Goal: Check status: Check status

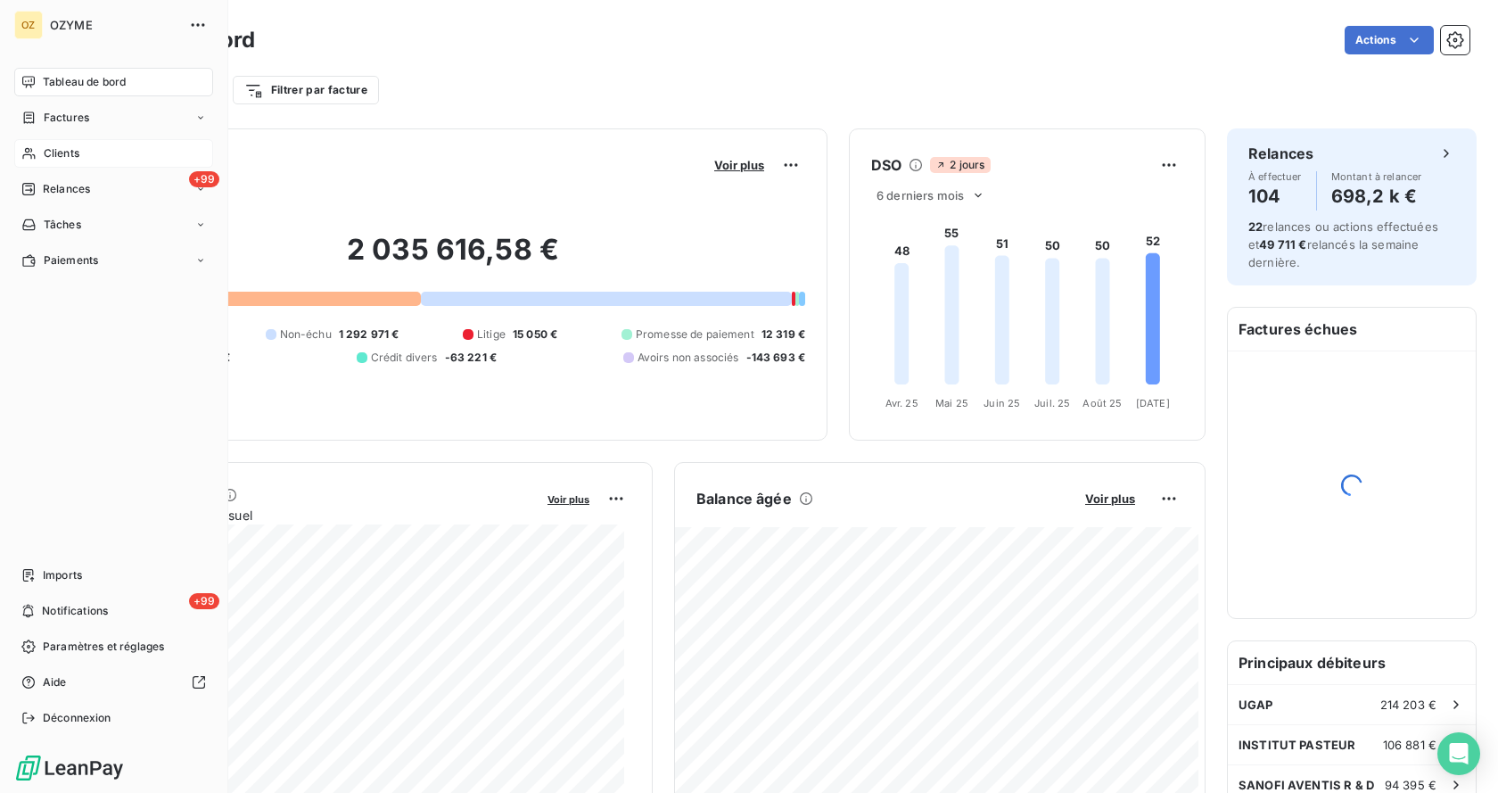
click at [68, 152] on span "Clients" at bounding box center [62, 153] width 36 height 16
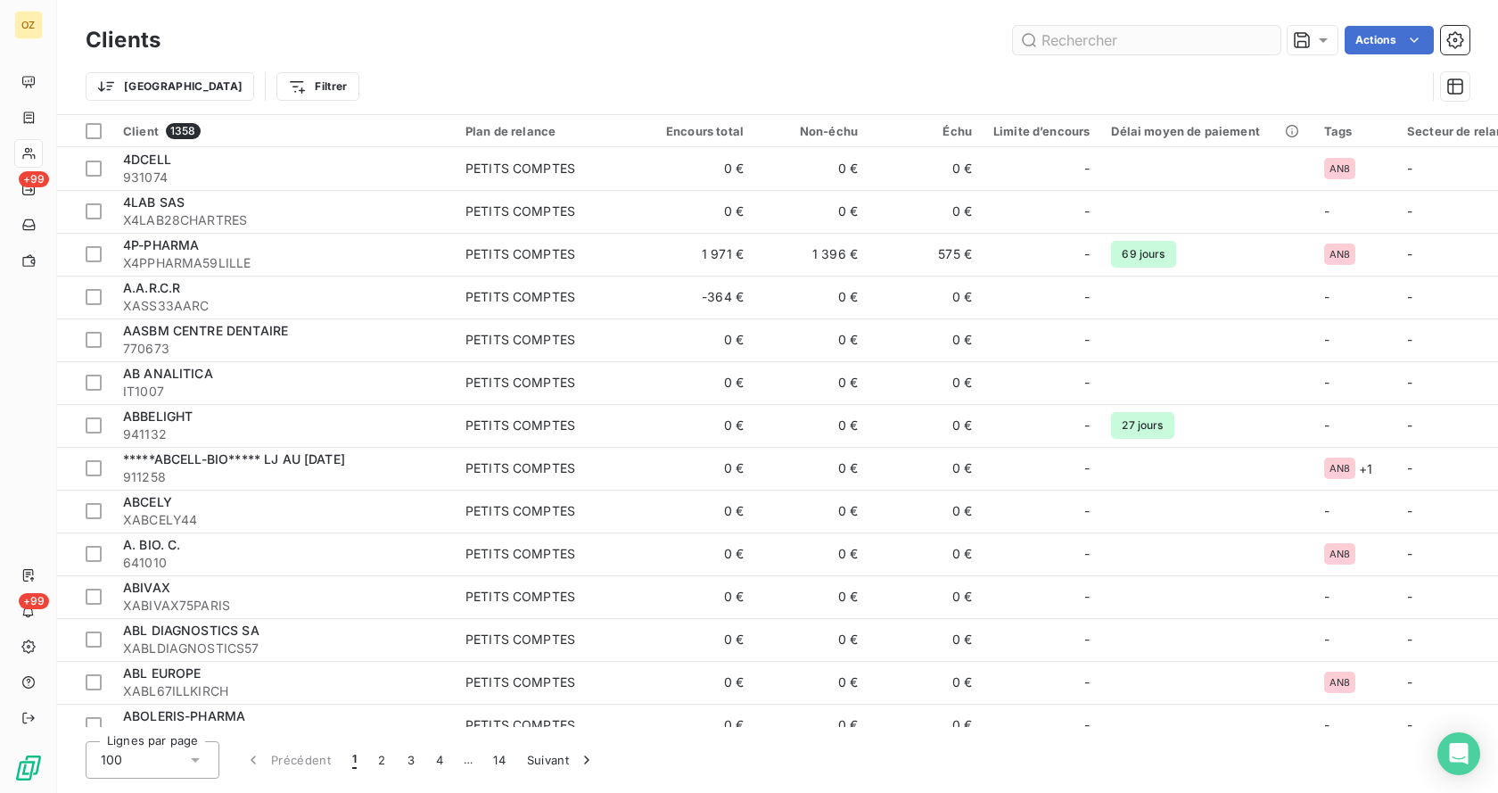
click at [1147, 41] on input "text" at bounding box center [1146, 40] width 267 height 29
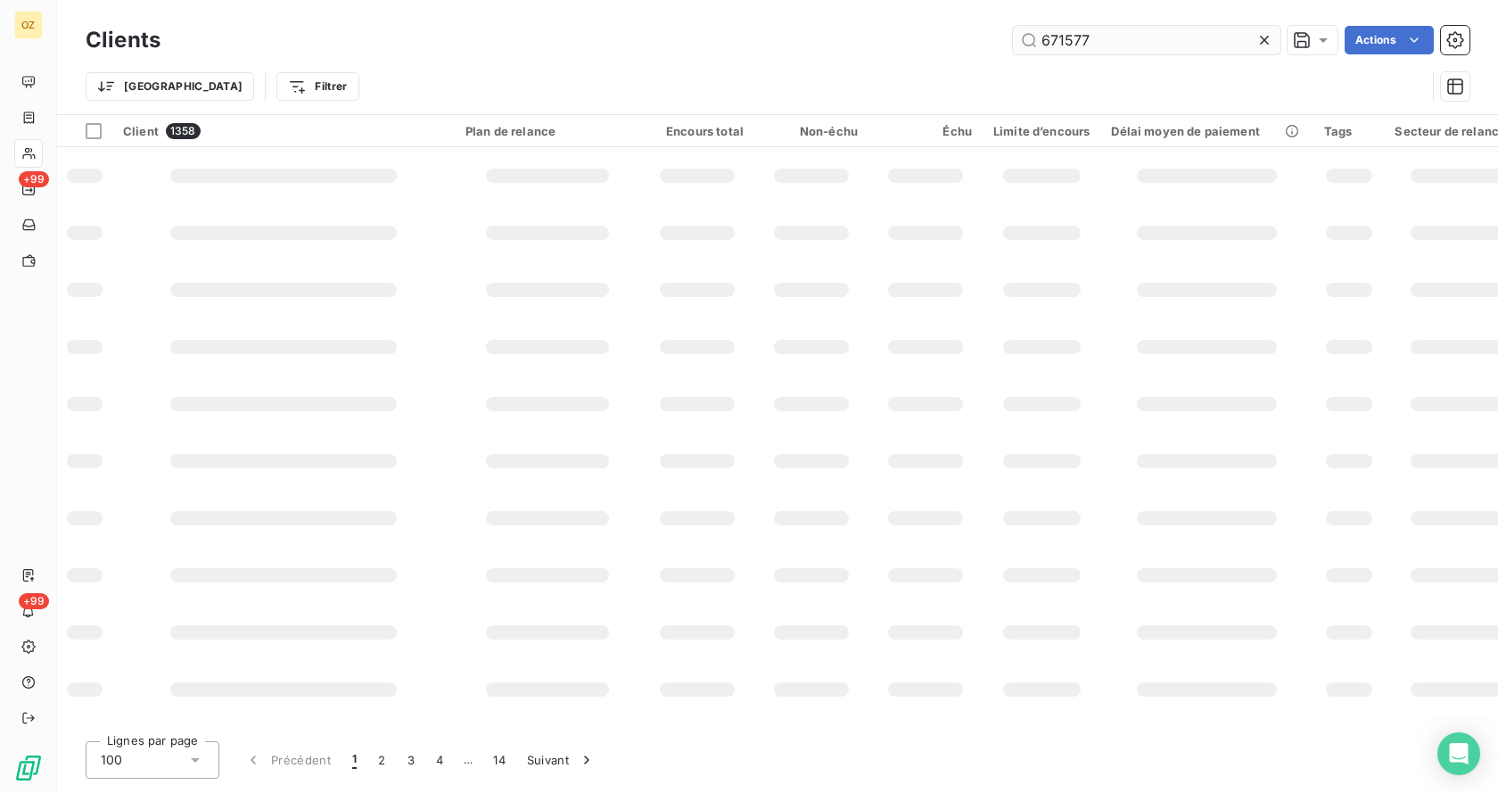
type input "671577"
